Goal: Navigation & Orientation: Go to known website

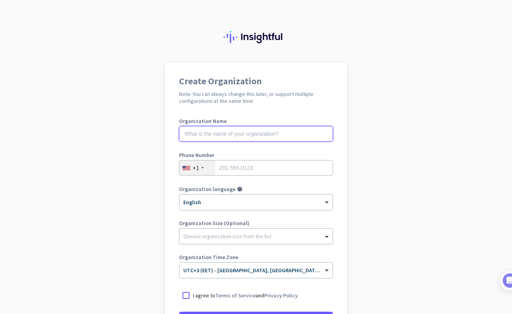
scroll to position [83, 0]
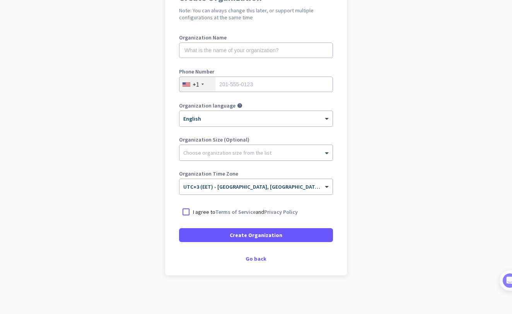
click at [237, 153] on div at bounding box center [255, 151] width 153 height 8
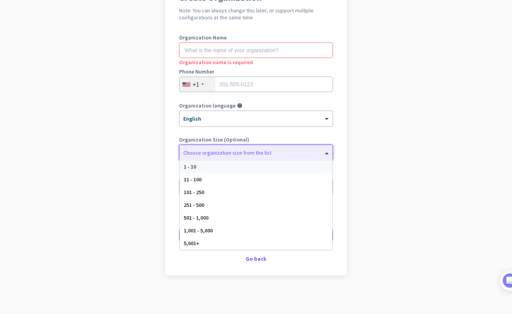
click at [237, 153] on div at bounding box center [255, 151] width 153 height 8
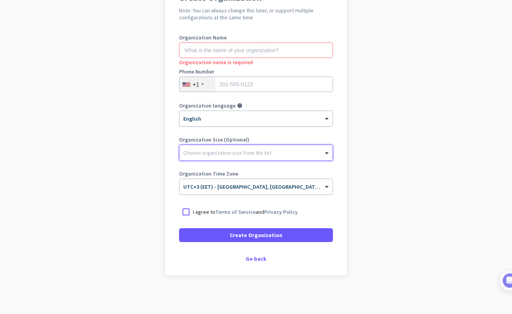
scroll to position [0, 0]
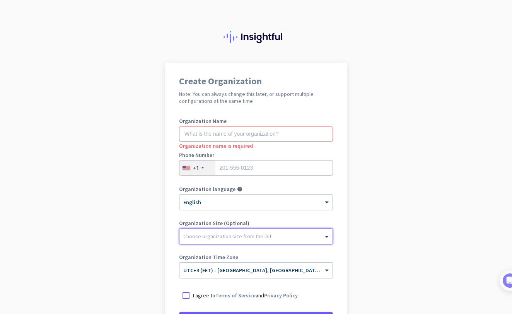
scroll to position [83, 0]
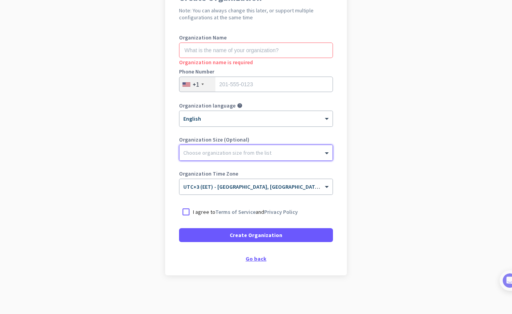
click at [259, 260] on div "Go back" at bounding box center [256, 258] width 154 height 5
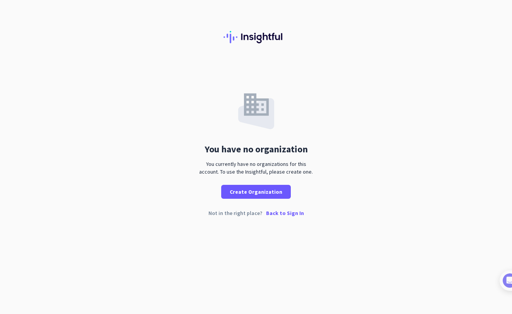
click at [273, 212] on p "Back to Sign In" at bounding box center [285, 212] width 38 height 5
